Goal: Obtain resource: Download file/media

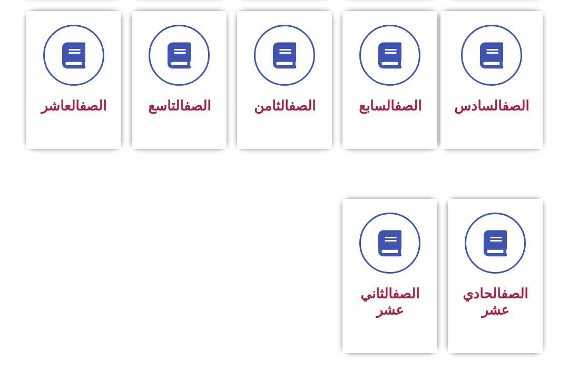
scroll to position [453, 0]
click at [497, 258] on icon at bounding box center [495, 243] width 29 height 29
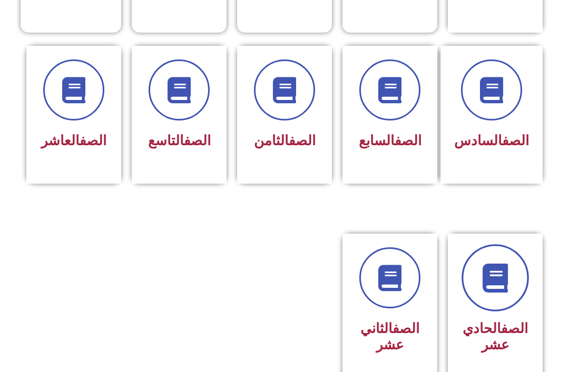
scroll to position [421, 0]
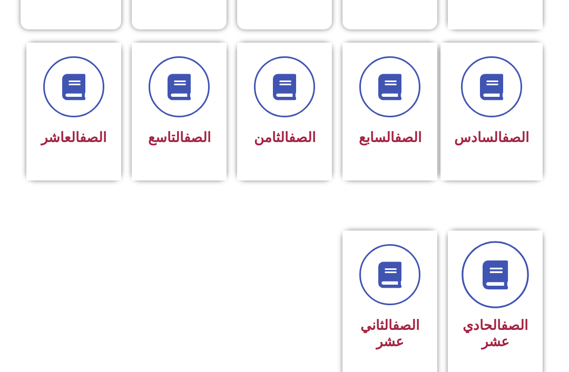
click at [511, 283] on link at bounding box center [494, 275] width 67 height 67
click at [515, 246] on link at bounding box center [494, 275] width 67 height 67
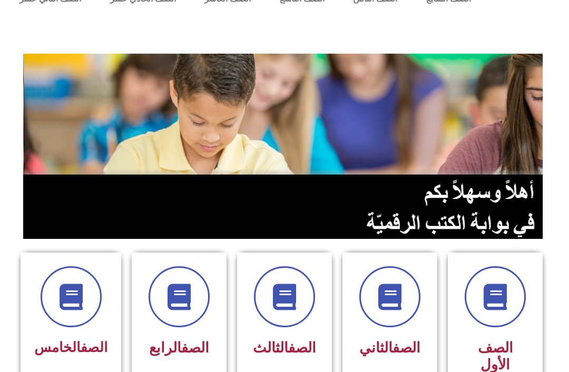
scroll to position [0, 0]
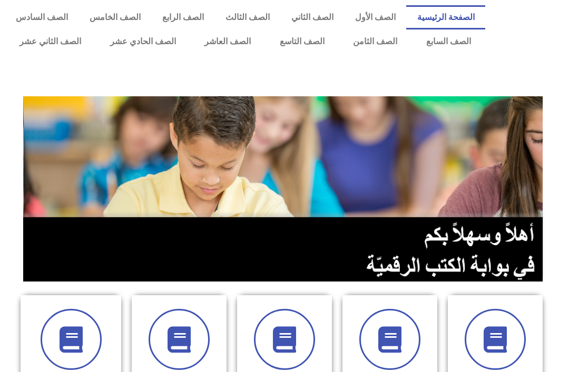
click at [133, 52] on link "الصف الحادي عشر" at bounding box center [142, 41] width 95 height 24
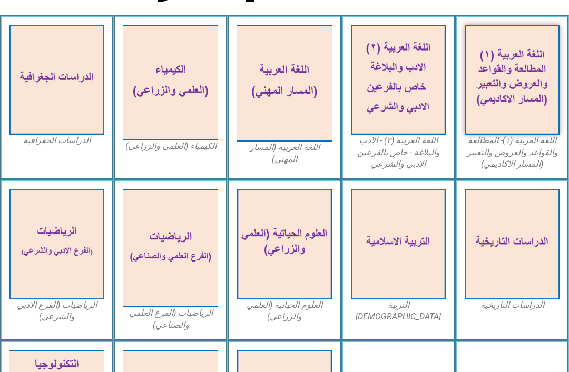
scroll to position [283, 0]
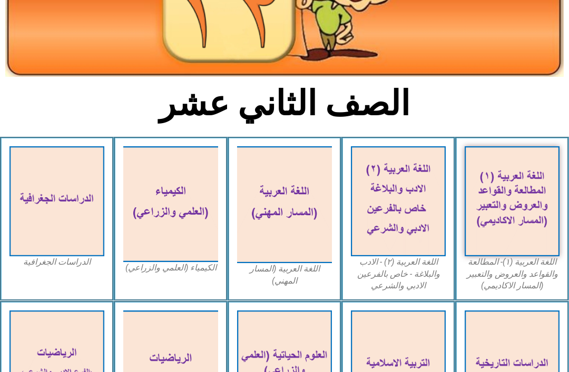
scroll to position [169, 0]
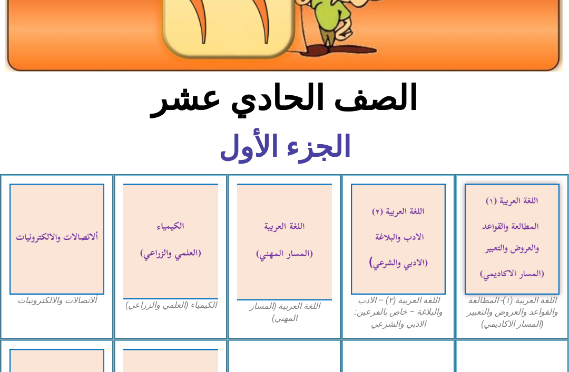
scroll to position [163, 0]
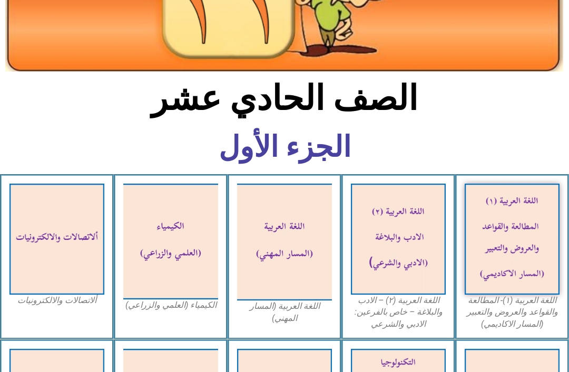
click at [368, 108] on h2 "الصف الحادي عشر" at bounding box center [285, 98] width 348 height 41
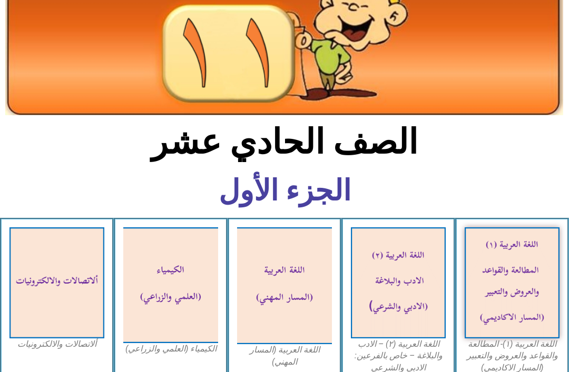
scroll to position [48, 0]
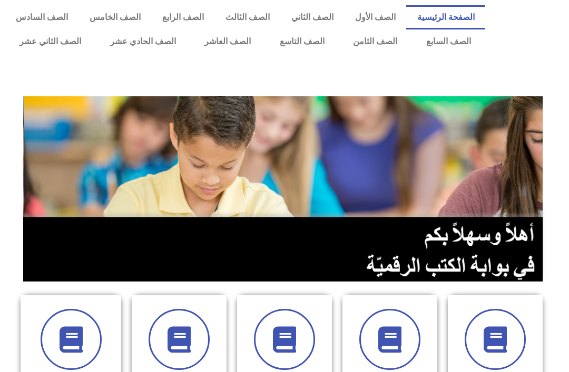
click at [134, 46] on link "الصف الحادي عشر" at bounding box center [142, 41] width 95 height 24
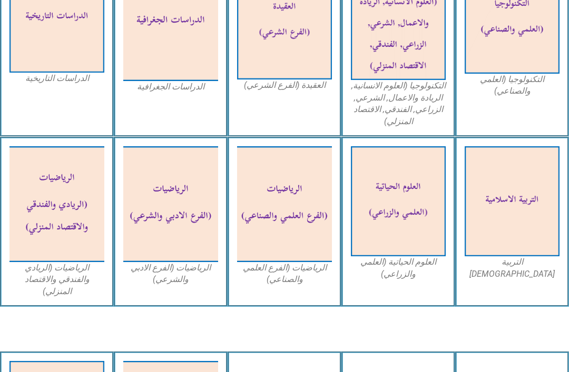
scroll to position [552, 0]
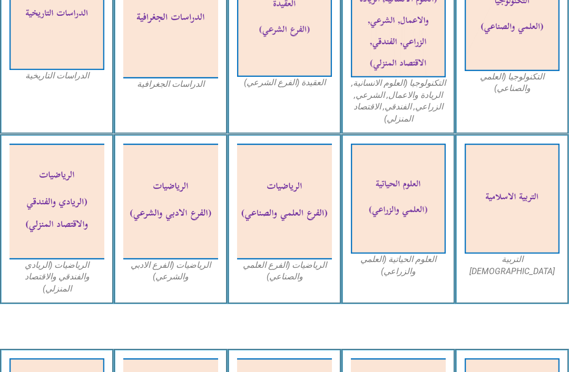
click at [518, 211] on img at bounding box center [511, 199] width 95 height 110
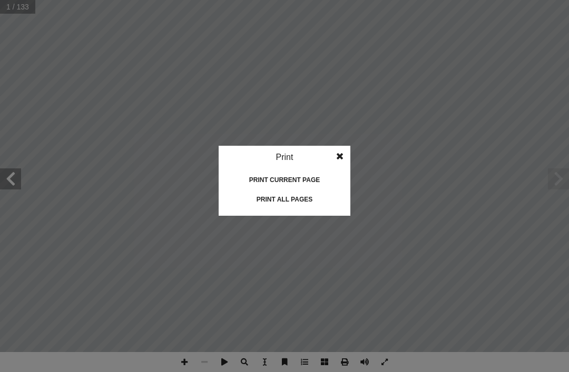
click at [284, 200] on div "Print all pages" at bounding box center [284, 199] width 105 height 17
